Goal: Task Accomplishment & Management: Manage account settings

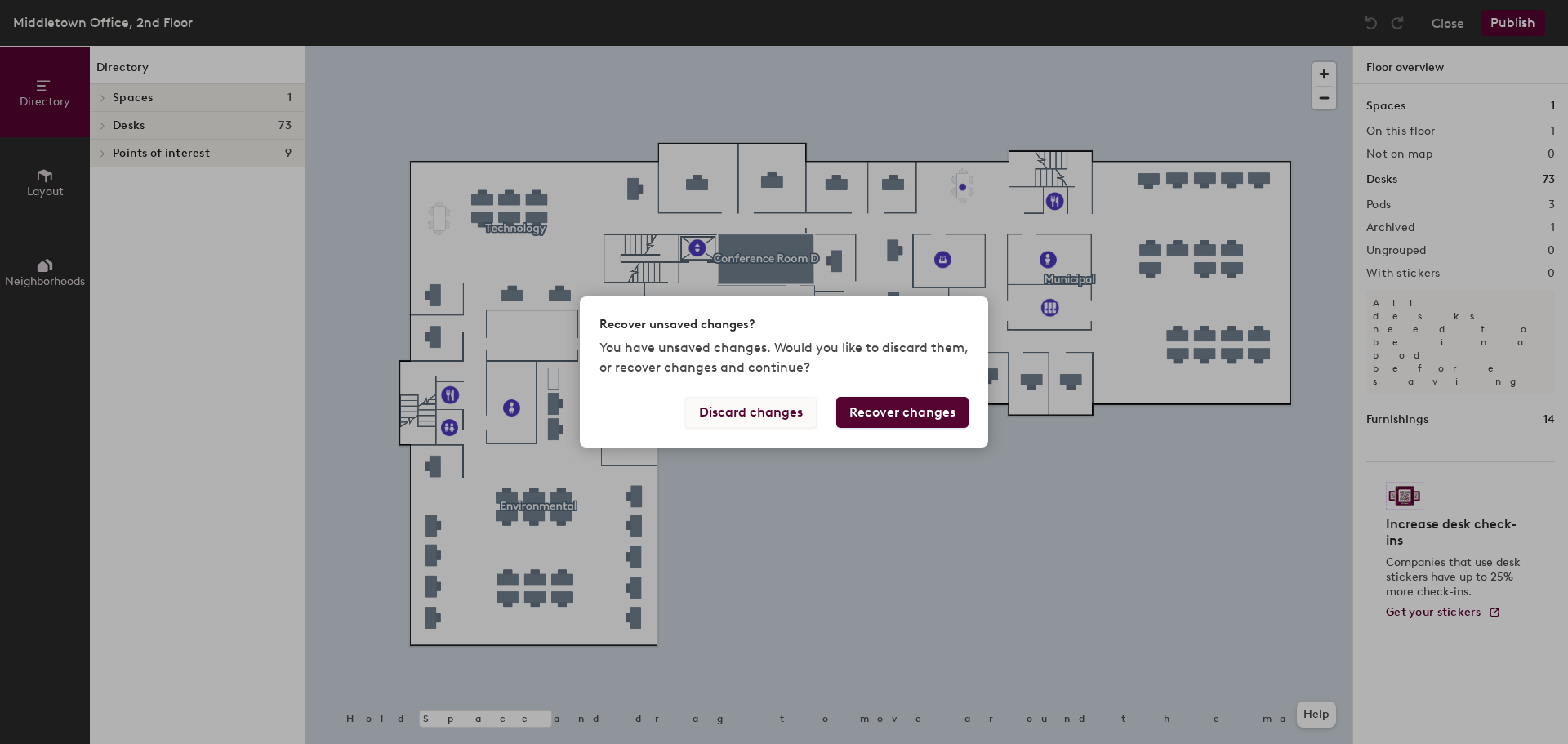
click at [769, 412] on button "Discard changes" at bounding box center [751, 412] width 131 height 31
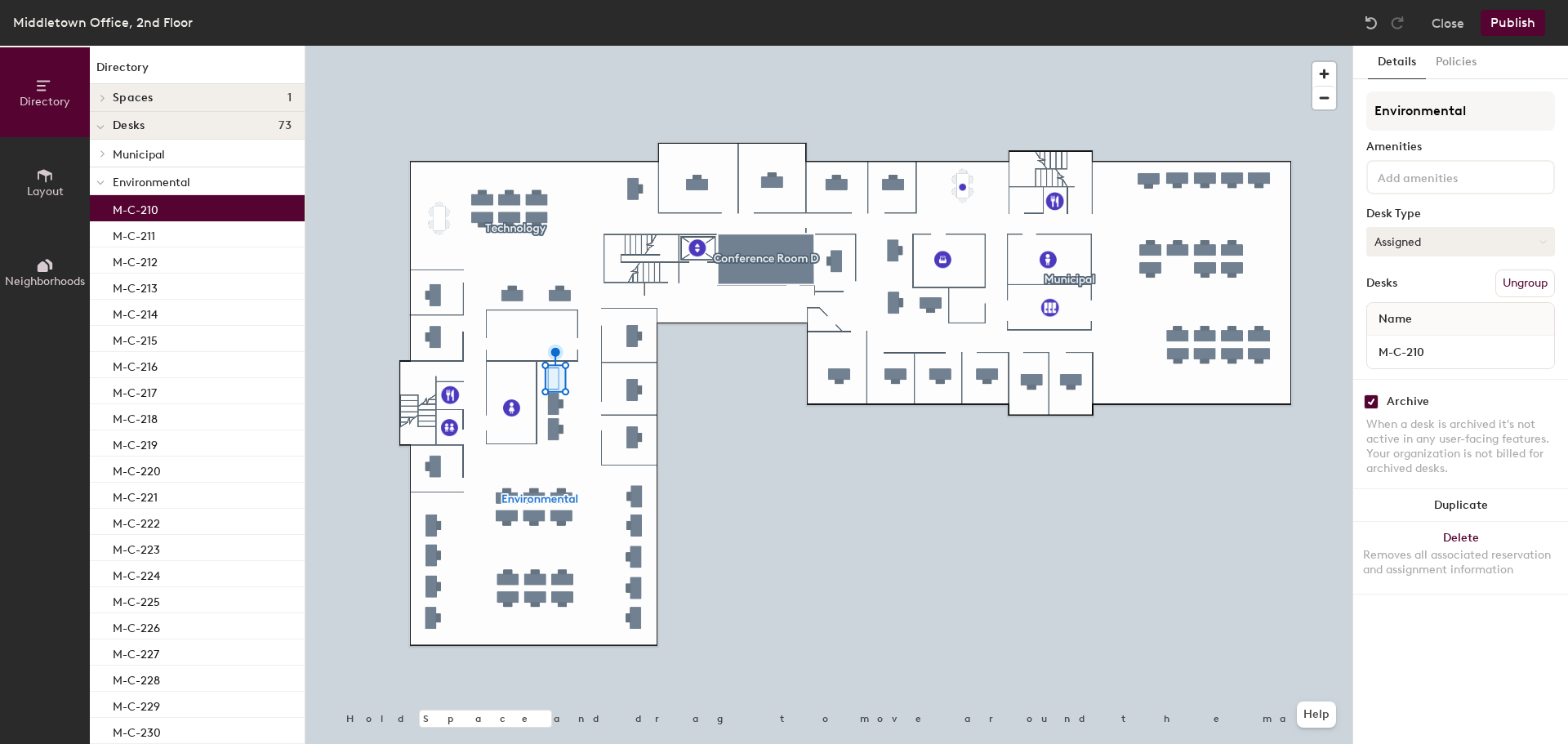
click at [1542, 239] on icon at bounding box center [1543, 242] width 8 height 8
click at [1370, 395] on input "checkbox" at bounding box center [1372, 402] width 15 height 15
checkbox input "false"
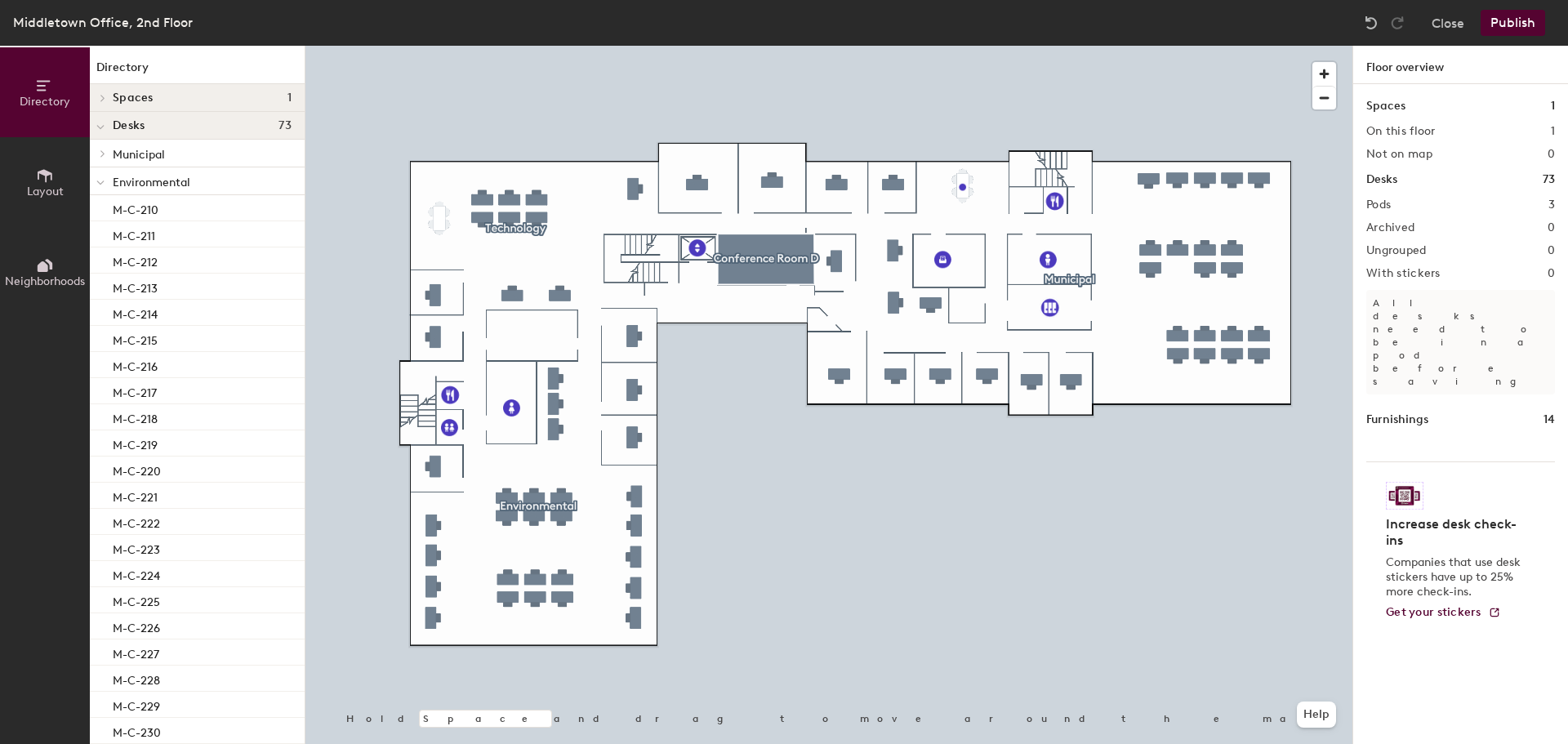
click at [1519, 22] on button "Publish" at bounding box center [1513, 23] width 64 height 26
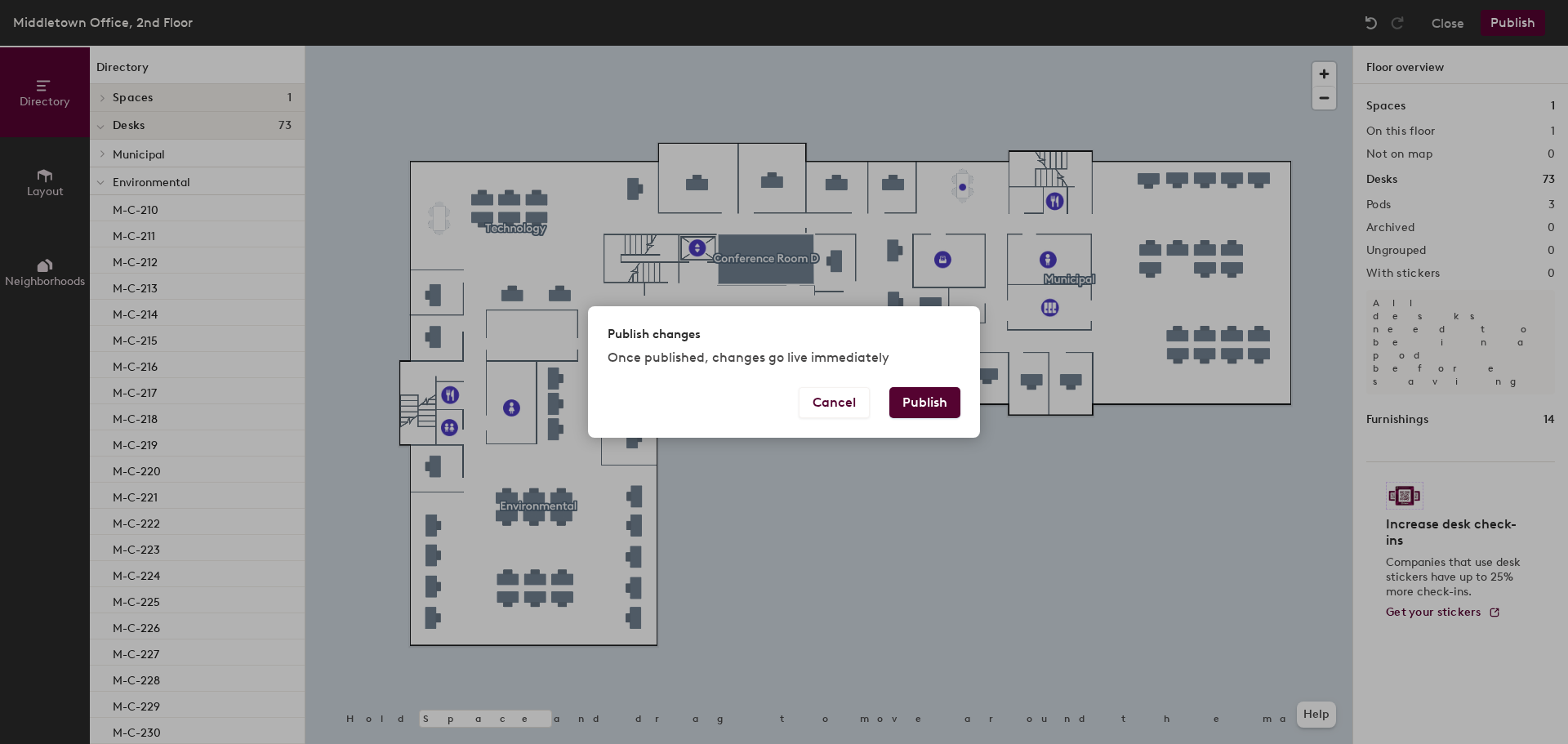
click at [936, 403] on button "Publish" at bounding box center [924, 402] width 71 height 31
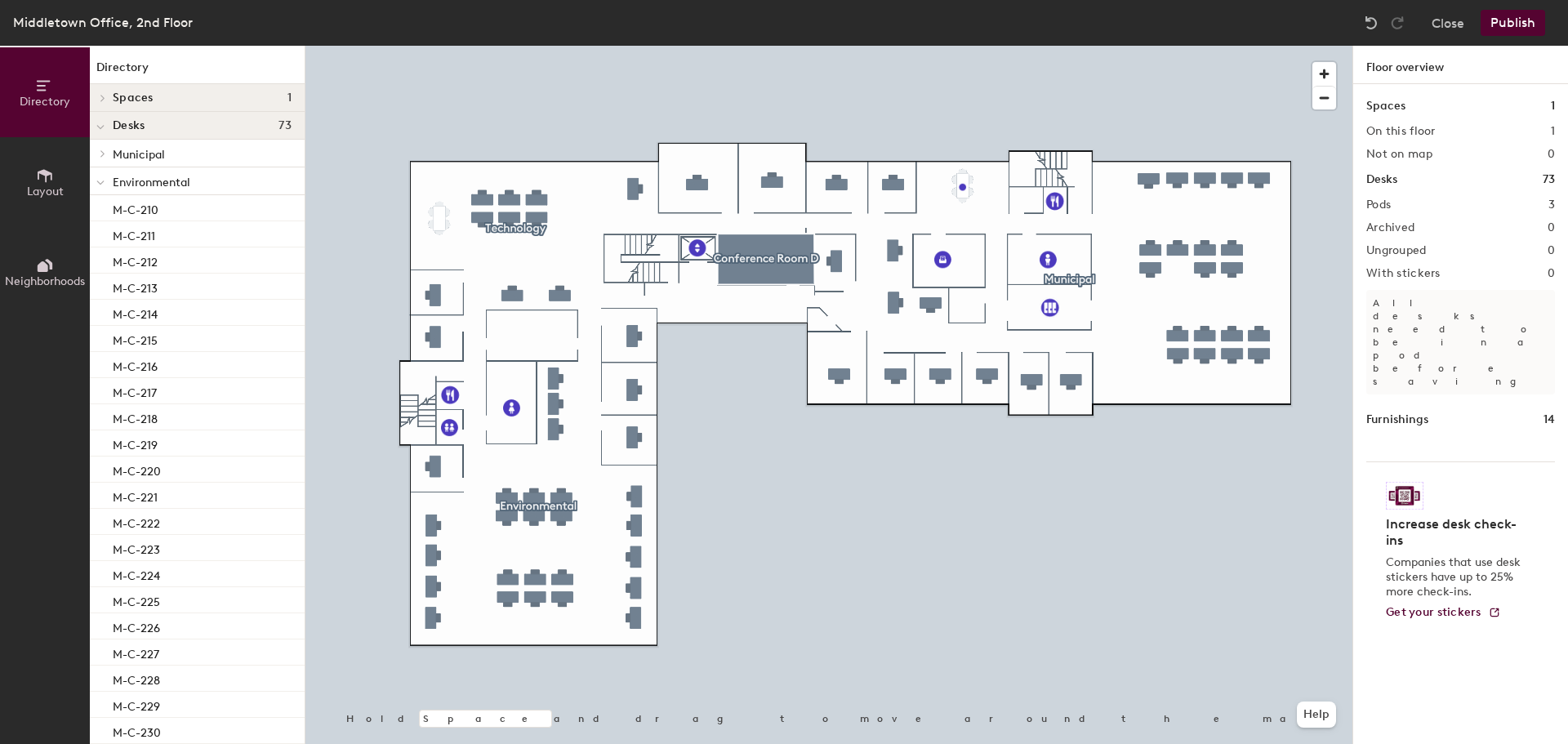
click at [1520, 20] on button "Publish" at bounding box center [1513, 23] width 64 height 26
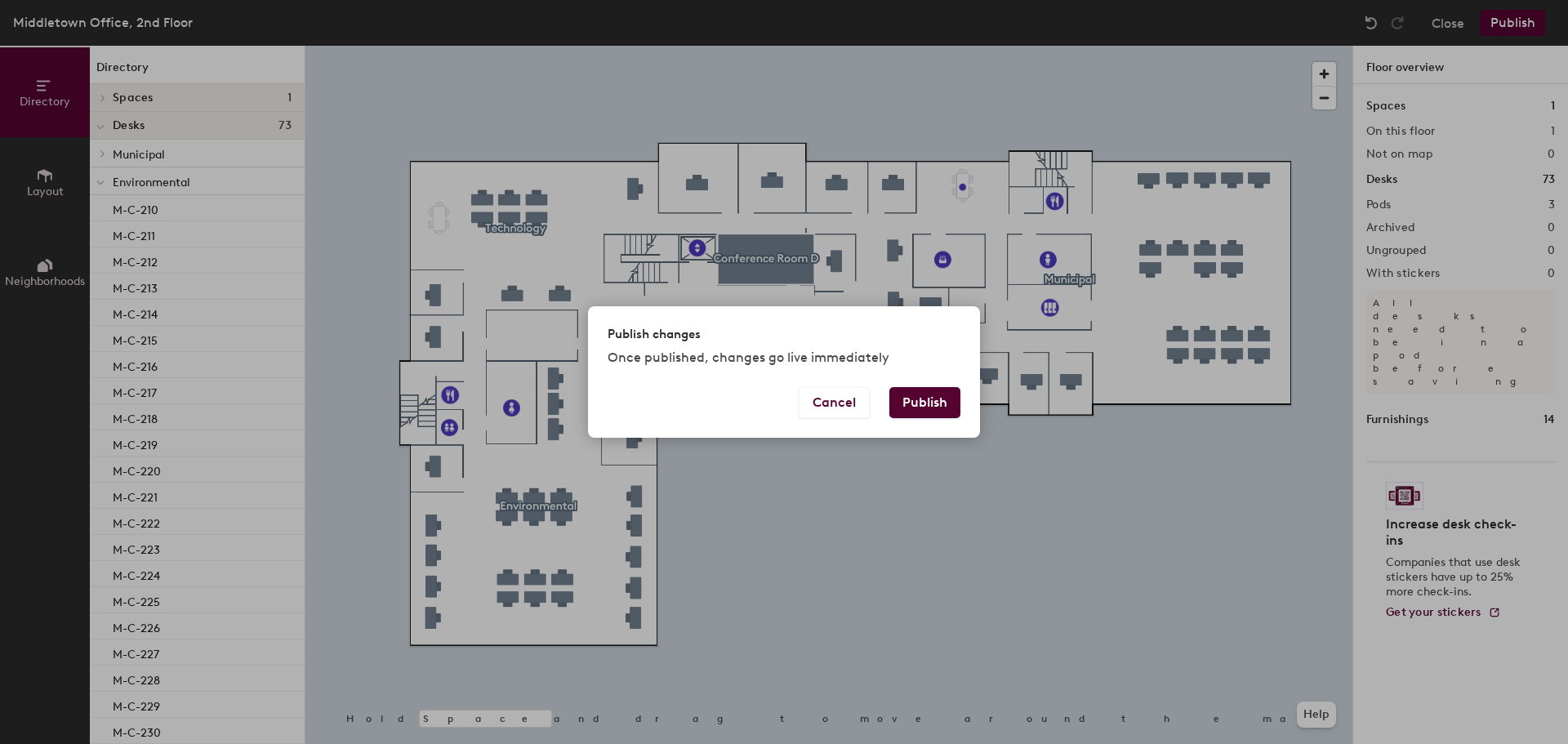
click at [930, 407] on button "Publish" at bounding box center [924, 402] width 71 height 31
